Goal: Task Accomplishment & Management: Complete application form

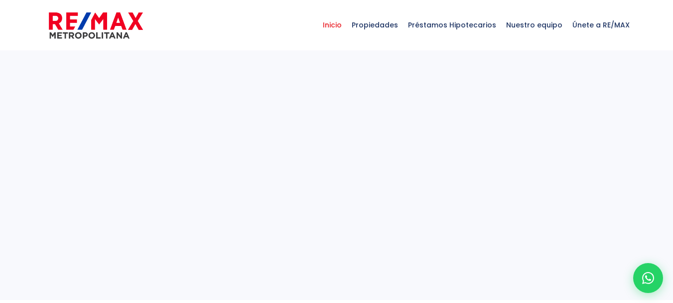
select select
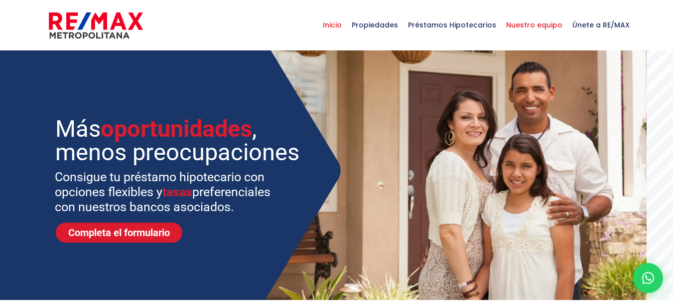
click at [552, 21] on span "Nuestro equipo" at bounding box center [534, 25] width 66 height 30
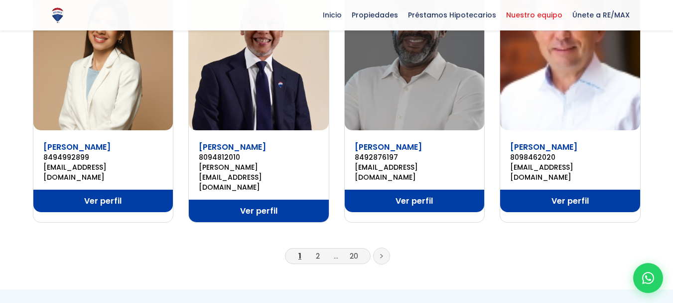
scroll to position [721, 0]
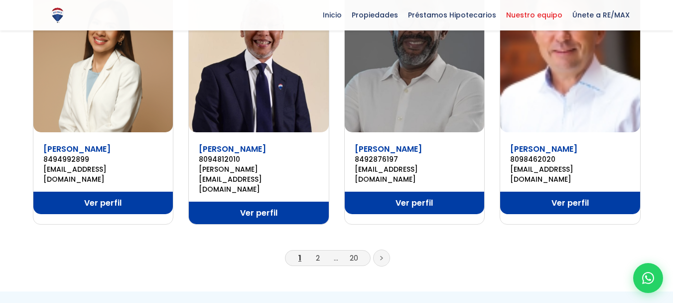
click at [321, 251] on li "2" at bounding box center [318, 257] width 16 height 12
click at [316, 252] on link "2" at bounding box center [318, 257] width 4 height 10
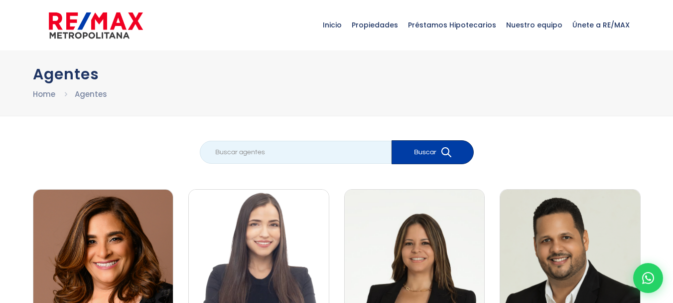
click at [291, 151] on input "search" at bounding box center [296, 152] width 192 height 23
type input "antonio ramos"
click at [392, 140] on button "Buscar" at bounding box center [433, 152] width 82 height 24
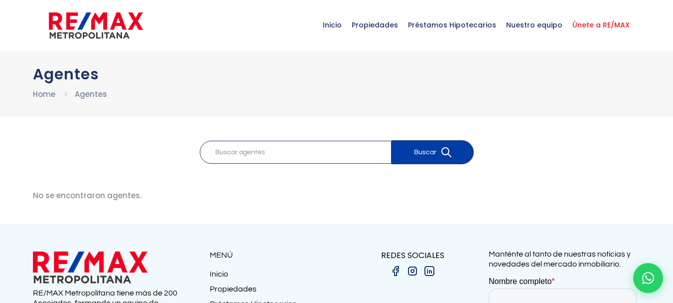
click at [596, 24] on span "Únete a RE/MAX" at bounding box center [601, 25] width 67 height 30
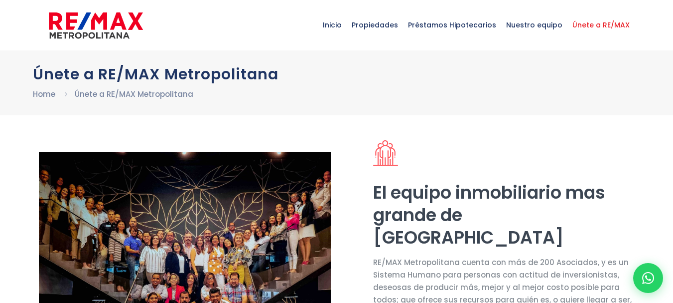
select select "DO"
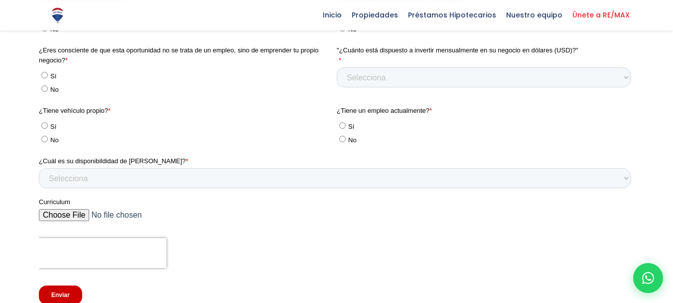
scroll to position [1894, 0]
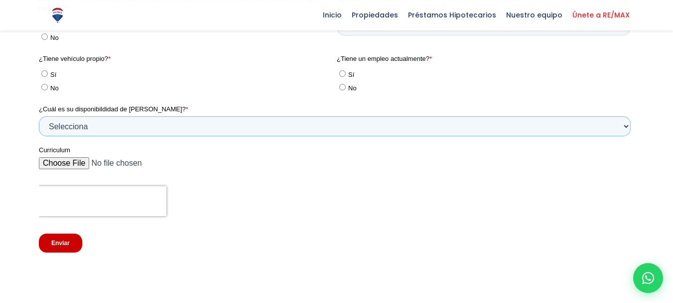
click at [117, 135] on select "Selecciona Tiempo completo Tiempo parcial Horario flexible" at bounding box center [334, 126] width 592 height 20
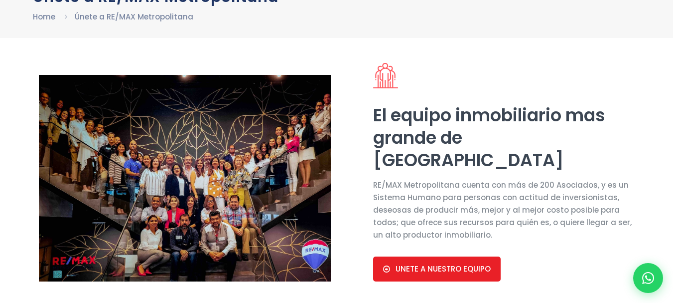
scroll to position [0, 0]
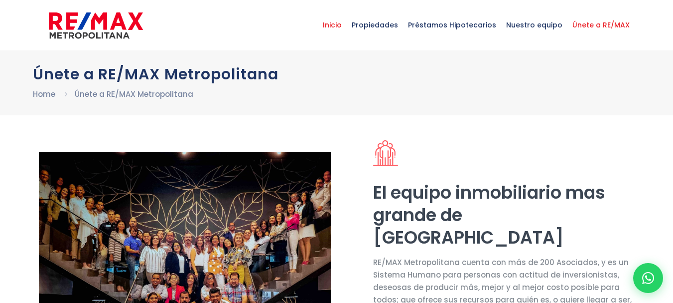
click at [339, 26] on span "Inicio" at bounding box center [332, 25] width 29 height 30
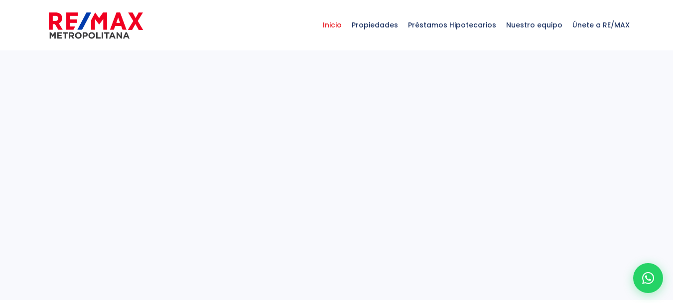
select select
